Goal: Navigation & Orientation: Find specific page/section

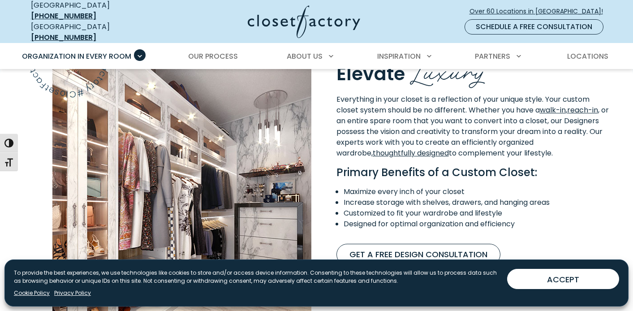
scroll to position [834, 0]
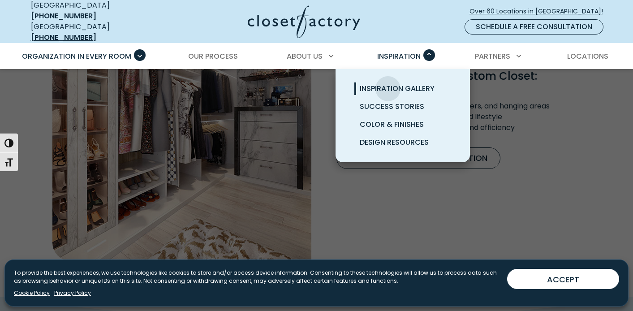
click at [388, 83] on span "Inspiration Gallery" at bounding box center [397, 88] width 75 height 10
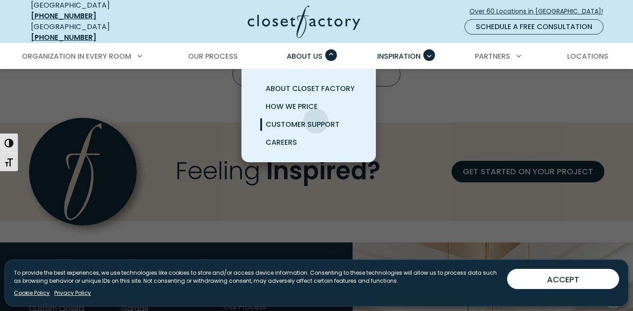
scroll to position [767, 0]
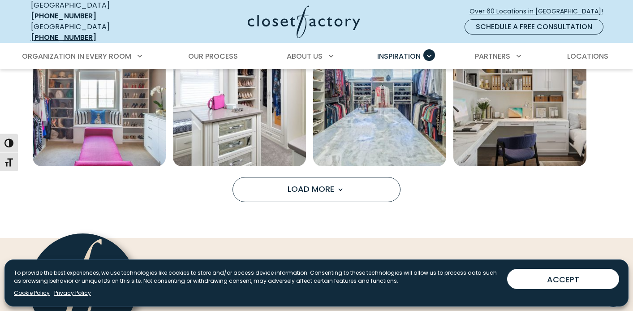
click at [291, 199] on body "Manage Consent To provide the best experiences, we use technologies like cookie…" at bounding box center [316, 36] width 633 height 1607
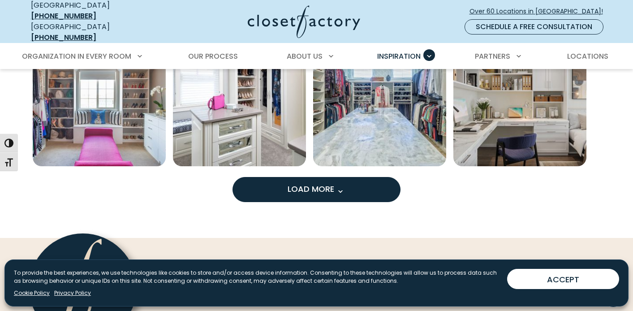
click at [294, 183] on span "Load More" at bounding box center [317, 188] width 58 height 11
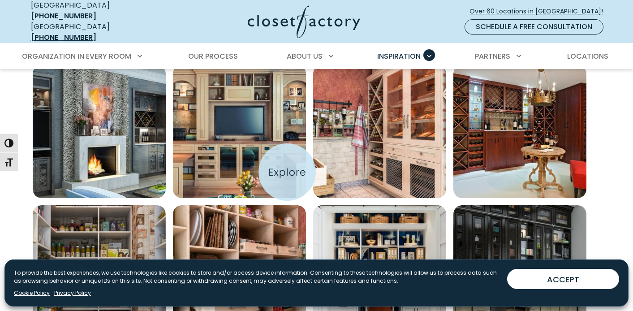
scroll to position [1017, 0]
